Goal: Navigation & Orientation: Find specific page/section

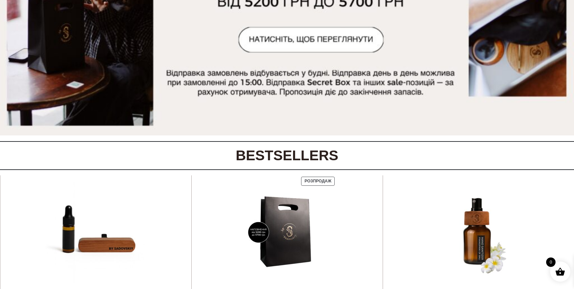
scroll to position [203, 0]
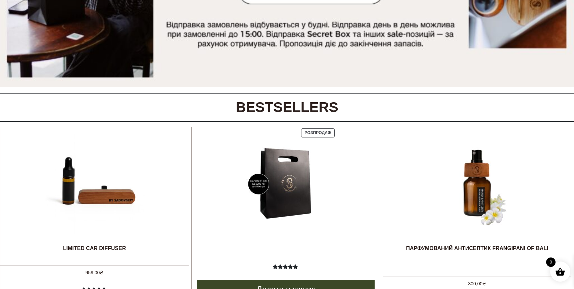
click at [293, 193] on img at bounding box center [285, 184] width 101 height 101
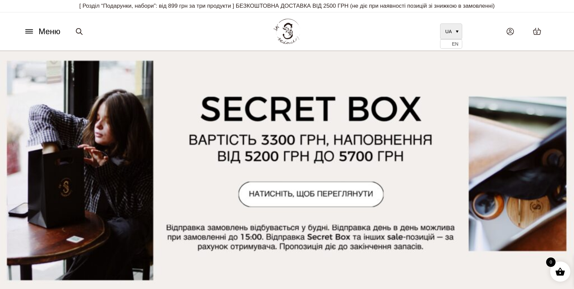
click at [451, 30] on span "UA" at bounding box center [448, 31] width 6 height 5
click at [452, 43] on span "EN" at bounding box center [455, 44] width 6 height 5
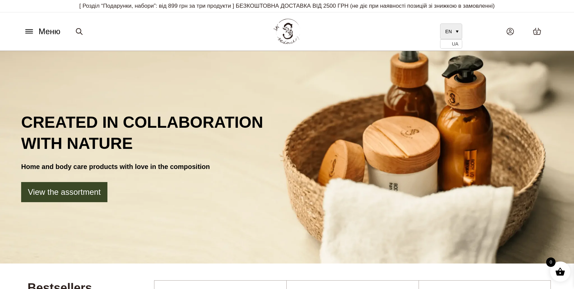
click at [450, 33] on span "EN" at bounding box center [448, 31] width 6 height 5
click at [453, 47] on span "UA" at bounding box center [455, 44] width 6 height 5
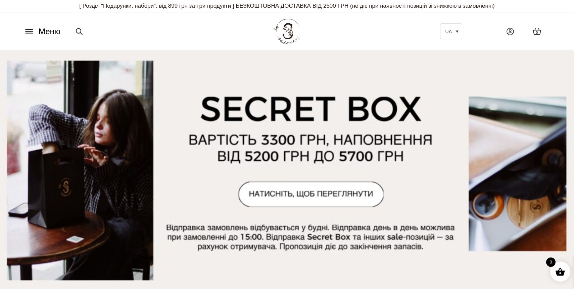
click at [24, 31] on icon at bounding box center [29, 31] width 11 height 7
